Goal: Find specific page/section: Find specific page/section

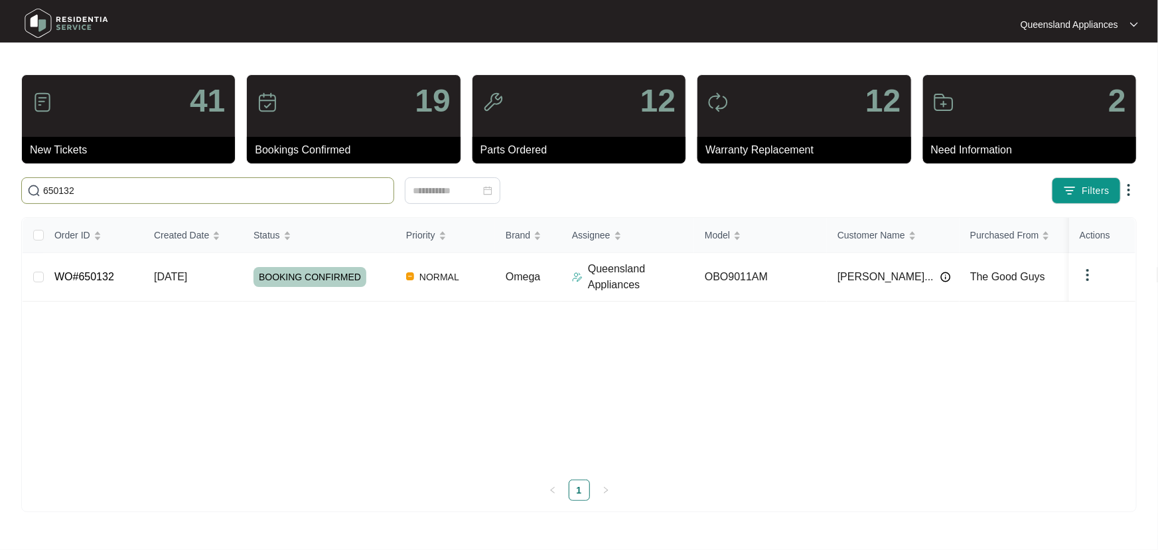
drag, startPoint x: 93, startPoint y: 193, endPoint x: 31, endPoint y: 185, distance: 62.2
click at [31, 185] on span "650132" at bounding box center [207, 190] width 373 height 27
type input "652105"
click at [358, 285] on div "NEW" at bounding box center [325, 277] width 142 height 20
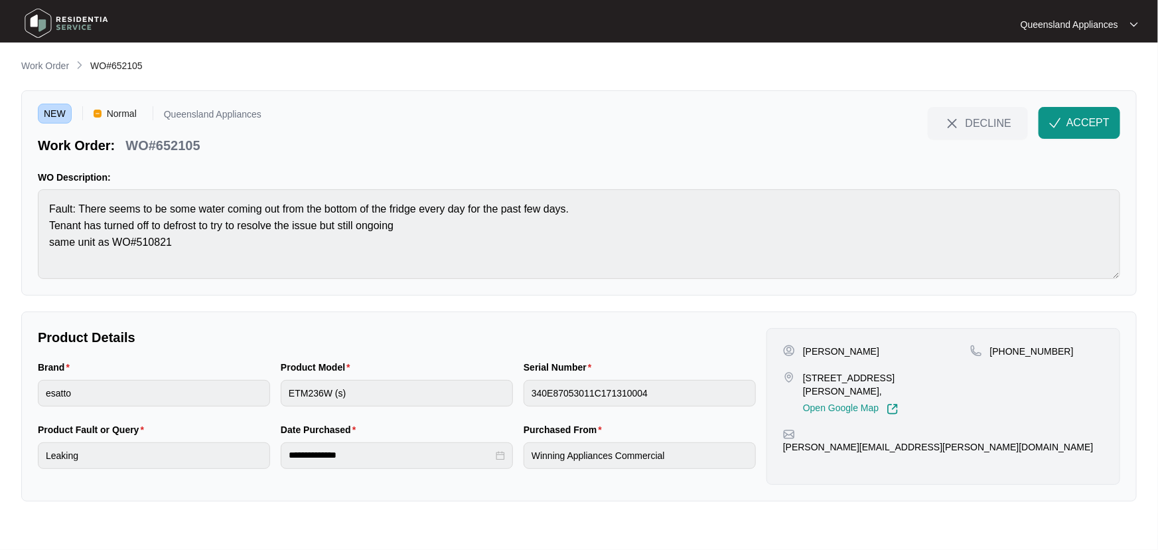
click at [44, 71] on p "Work Order" at bounding box center [45, 65] width 48 height 13
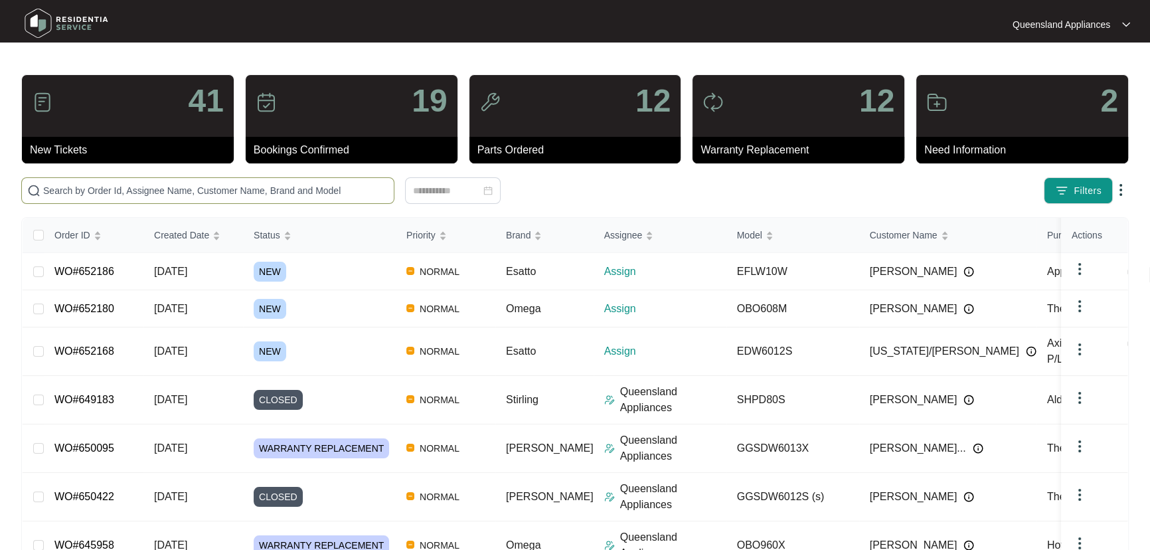
click at [162, 193] on input "text" at bounding box center [215, 190] width 345 height 15
paste input "652168"
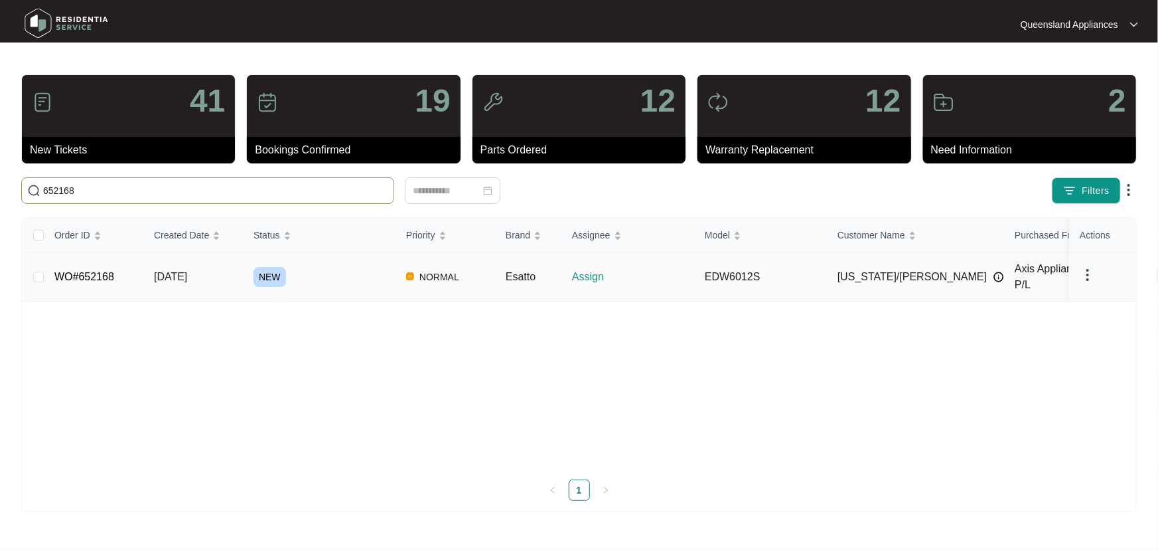
type input "652168"
click at [327, 267] on div "NEW" at bounding box center [325, 277] width 142 height 20
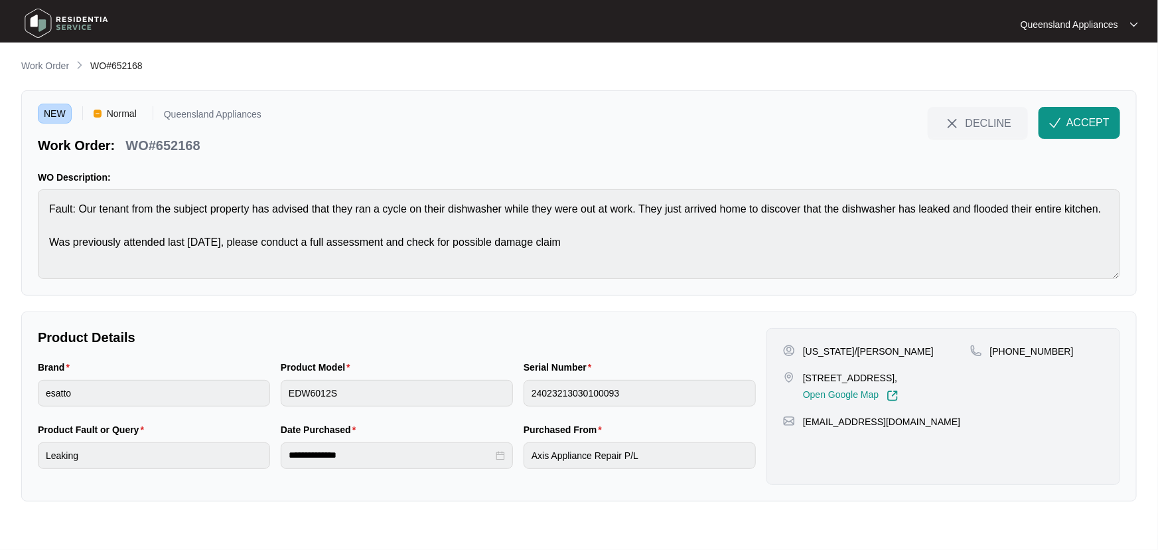
drag, startPoint x: 52, startPoint y: 66, endPoint x: 64, endPoint y: 67, distance: 12.0
click at [52, 66] on p "Work Order" at bounding box center [45, 65] width 48 height 13
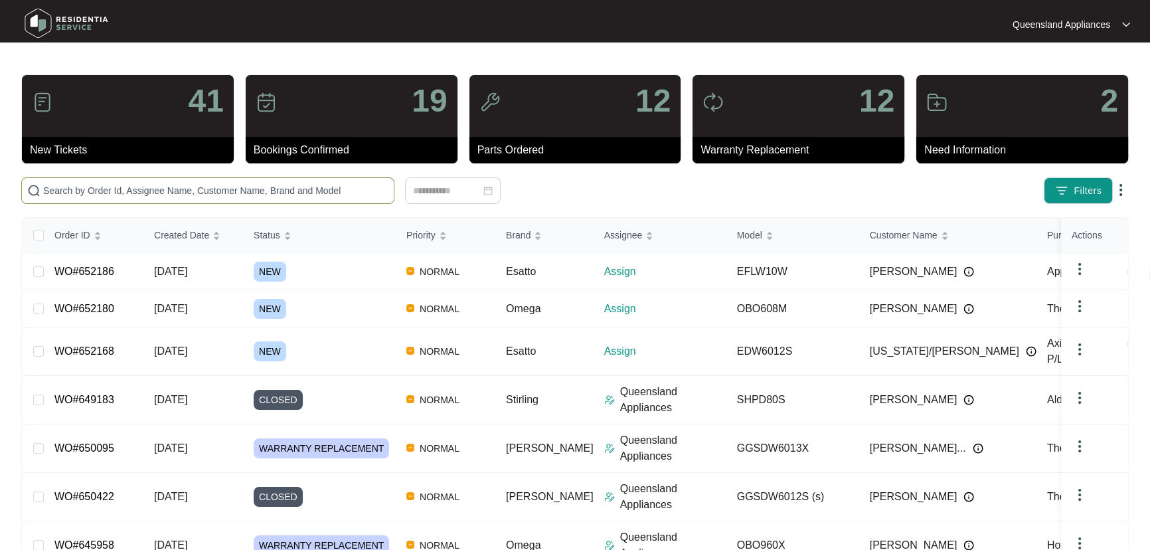
click at [278, 195] on input "text" at bounding box center [215, 190] width 345 height 15
paste input "652180"
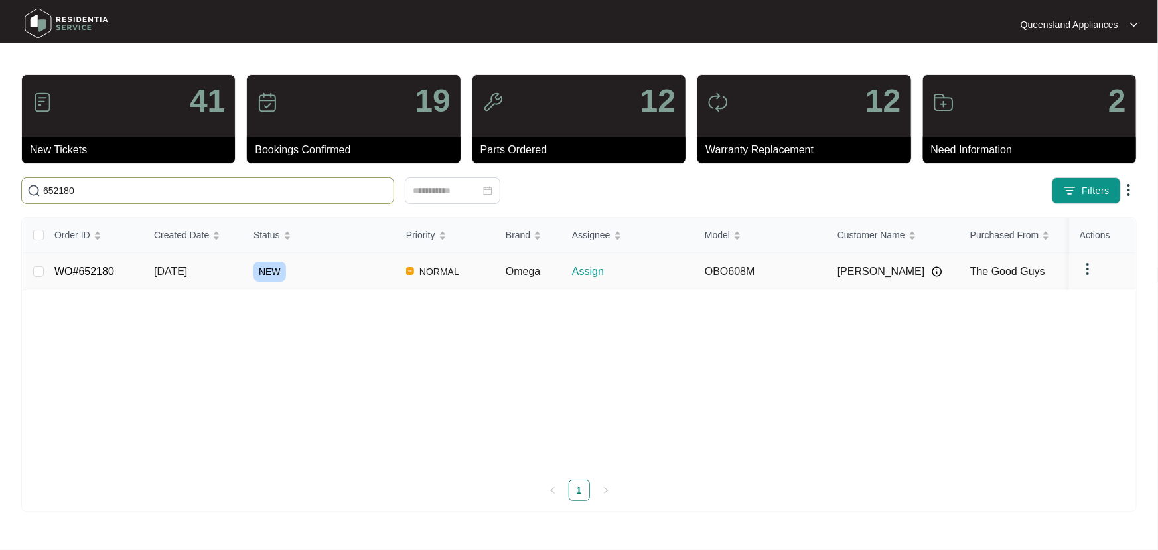
type input "652180"
click at [322, 275] on div "NEW" at bounding box center [325, 272] width 142 height 20
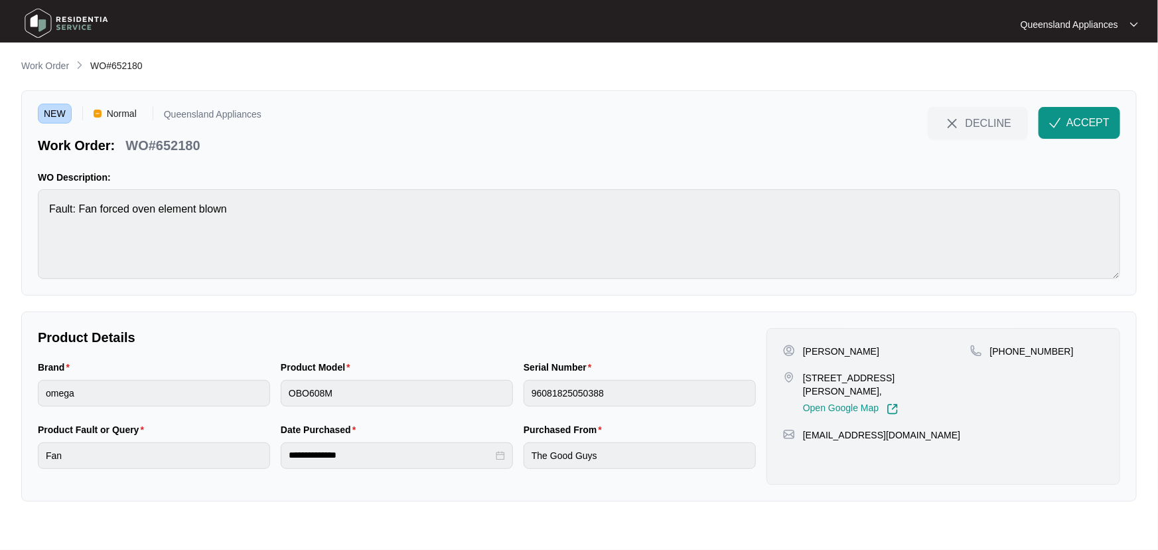
drag, startPoint x: 40, startPoint y: 62, endPoint x: 49, endPoint y: 64, distance: 9.5
click at [40, 62] on p "Work Order" at bounding box center [45, 65] width 48 height 13
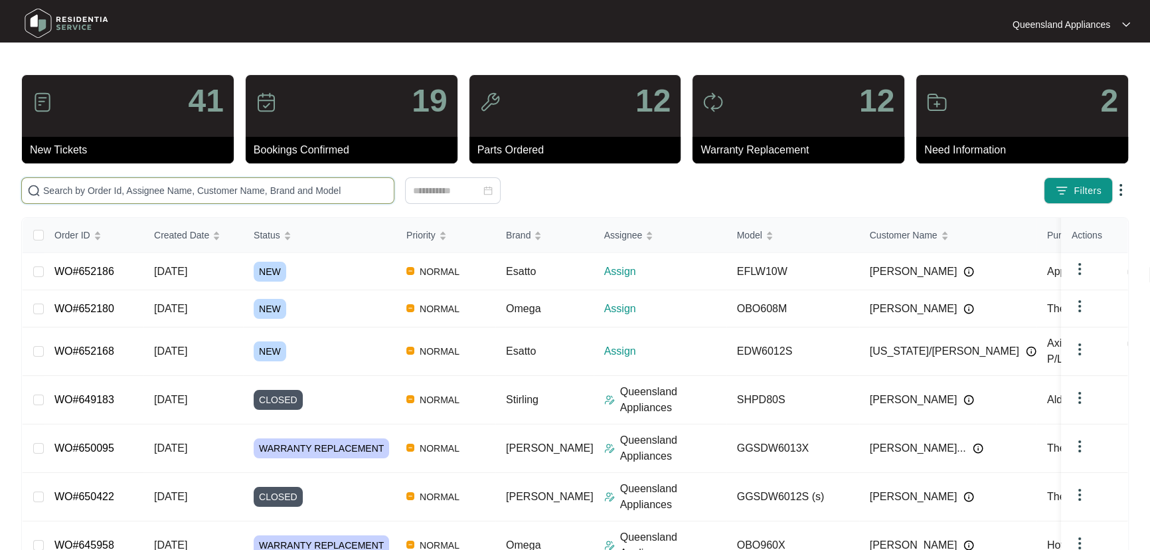
click at [171, 192] on input "text" at bounding box center [215, 190] width 345 height 15
paste input "652186"
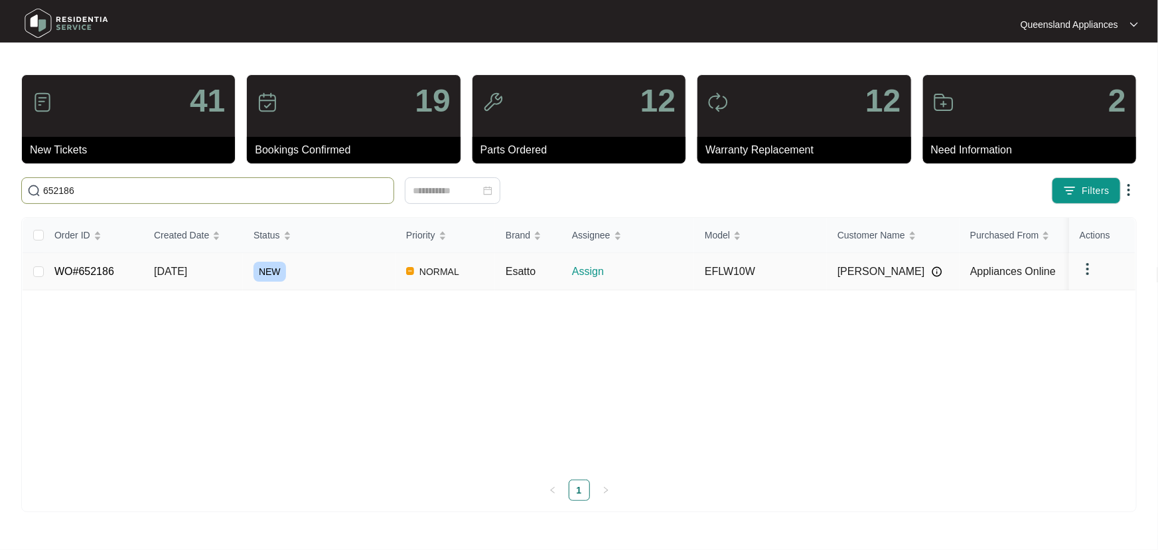
type input "652186"
click at [352, 262] on div "NEW" at bounding box center [325, 272] width 142 height 20
